Goal: Navigation & Orientation: Find specific page/section

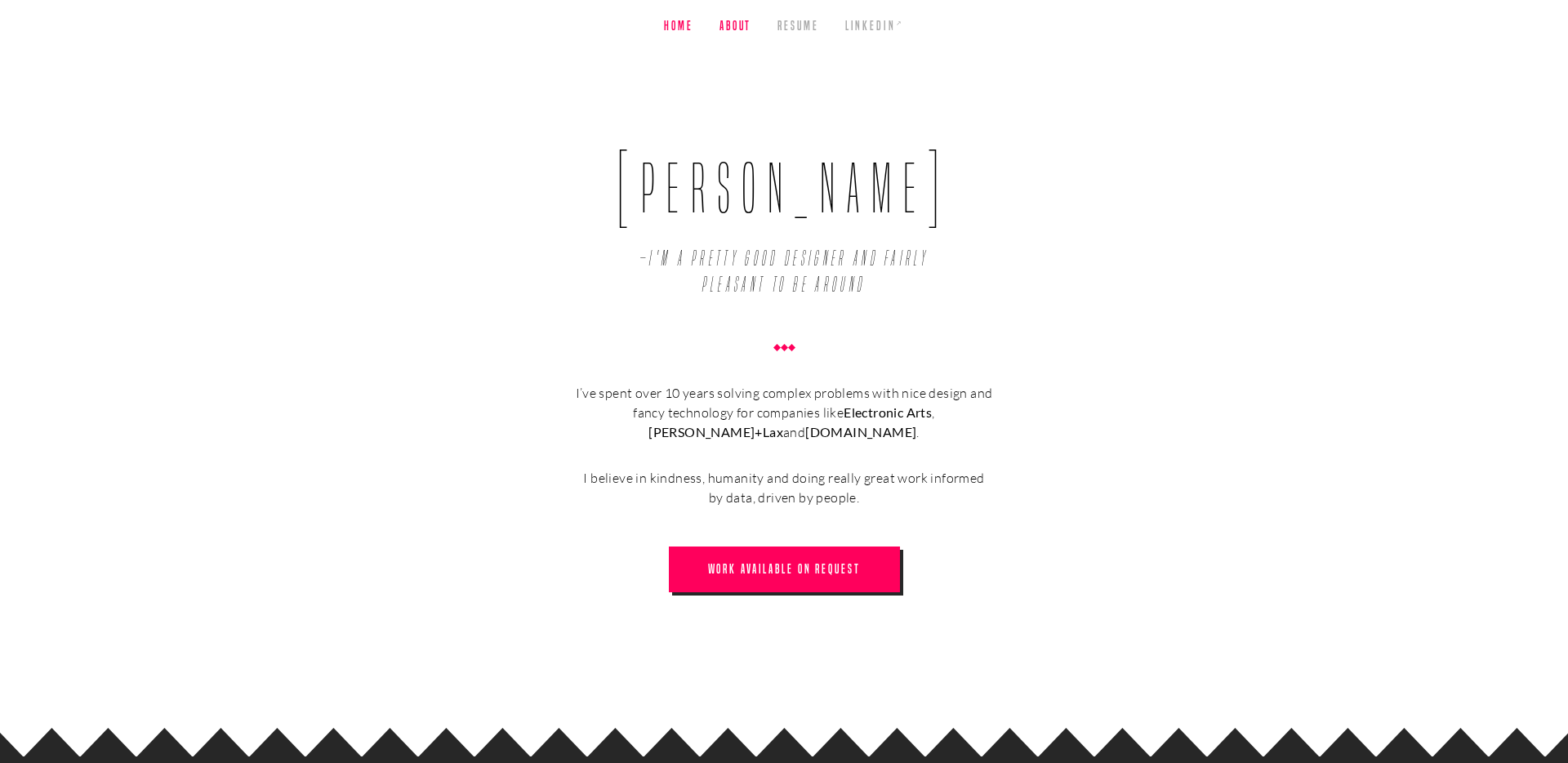
click at [742, 12] on link "About" at bounding box center [735, 26] width 31 height 52
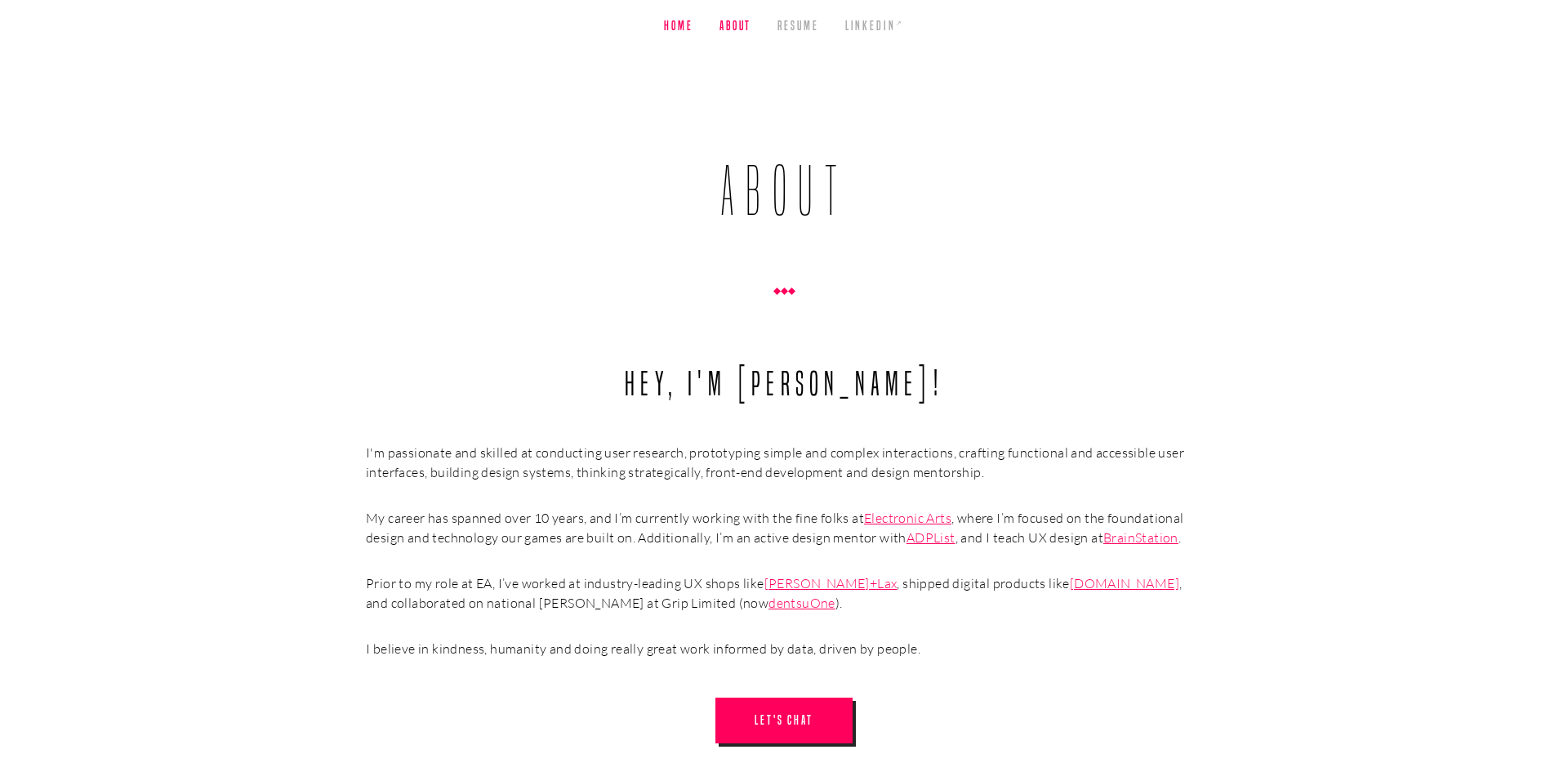
click at [684, 21] on link "Home" at bounding box center [679, 26] width 30 height 52
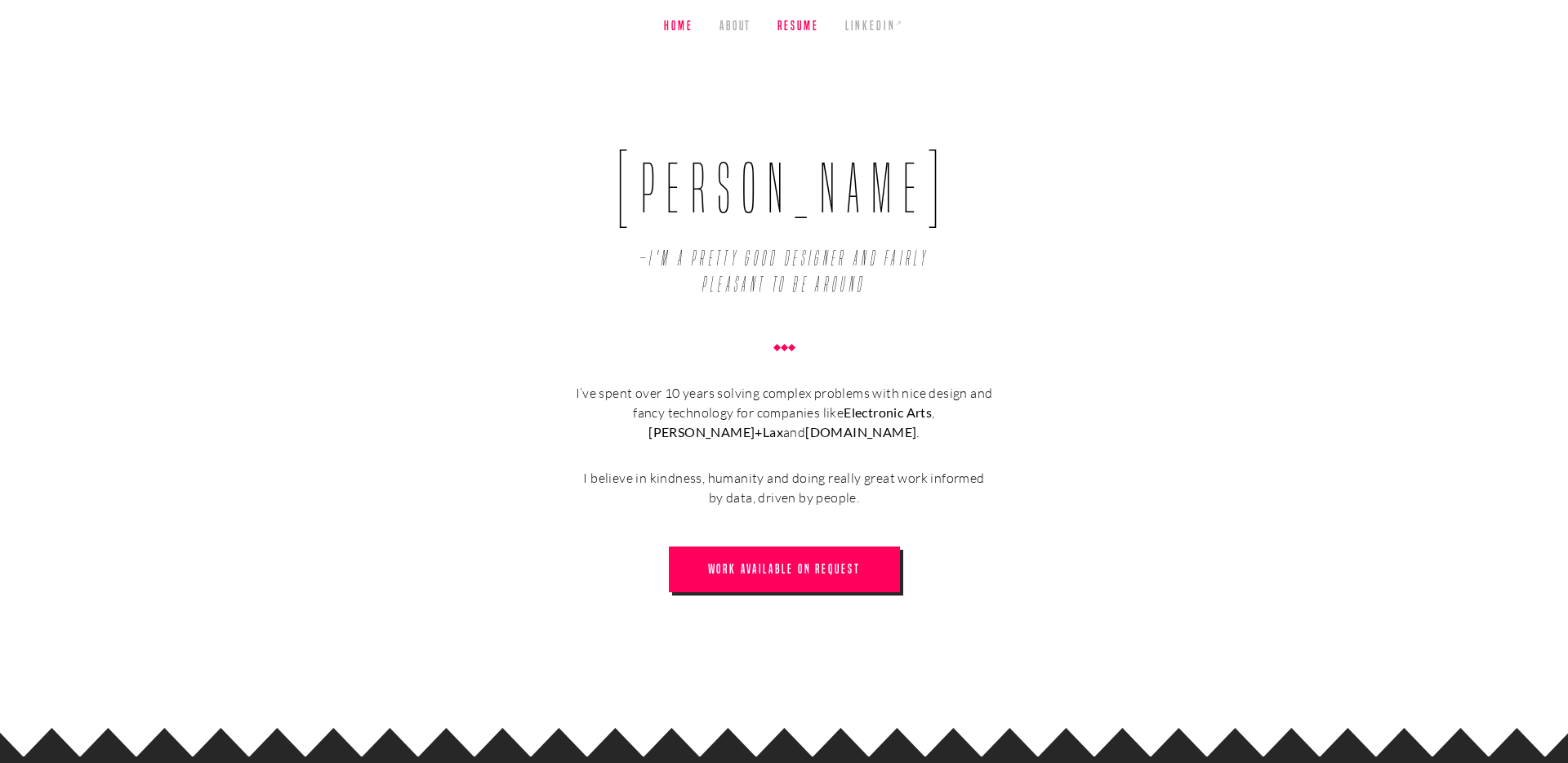
click at [795, 20] on link "Resume" at bounding box center [797, 26] width 40 height 52
